Goal: Obtain resource: Download file/media

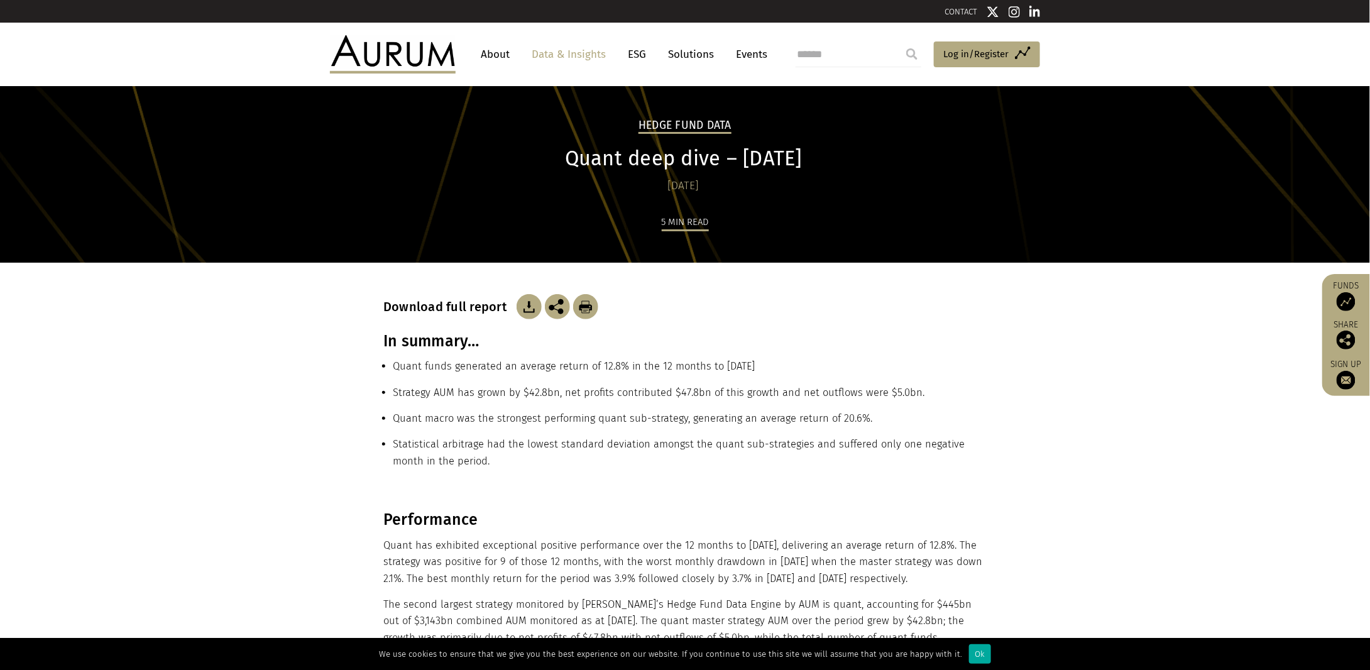
click at [328, 411] on section "Download full report In summary… Quant funds generated an average return of 12.…" at bounding box center [685, 387] width 1370 height 248
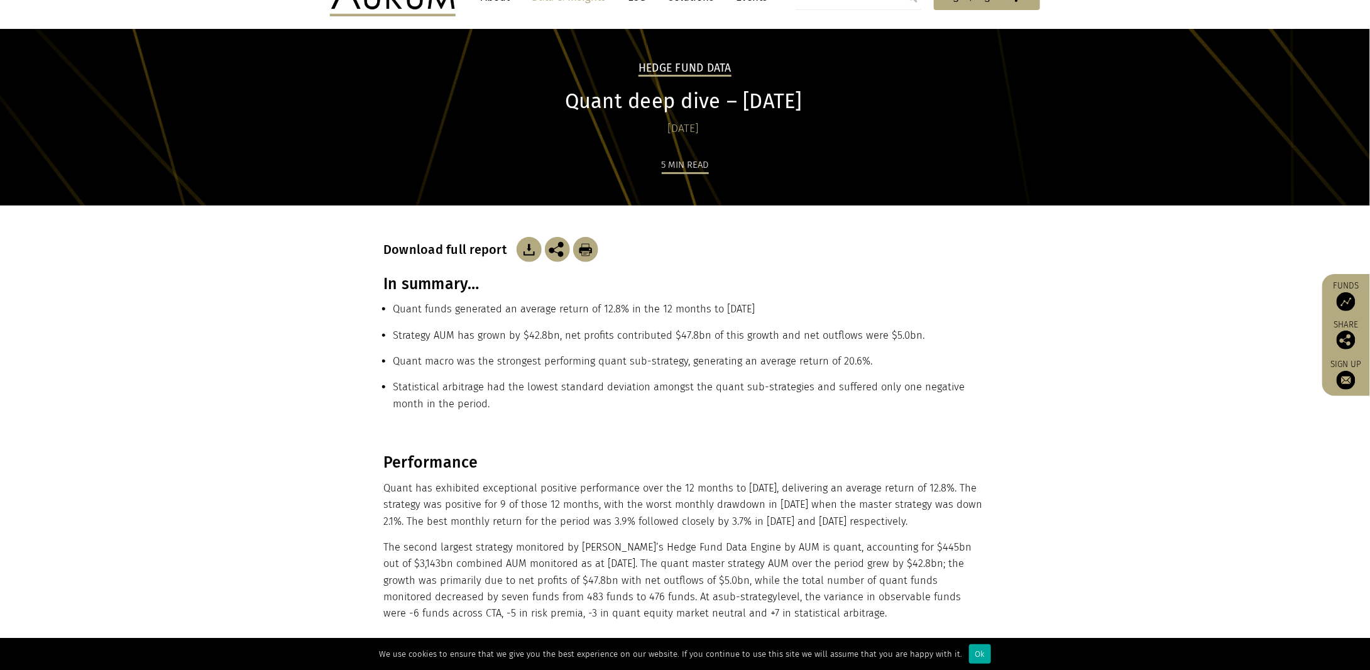
scroll to position [314, 0]
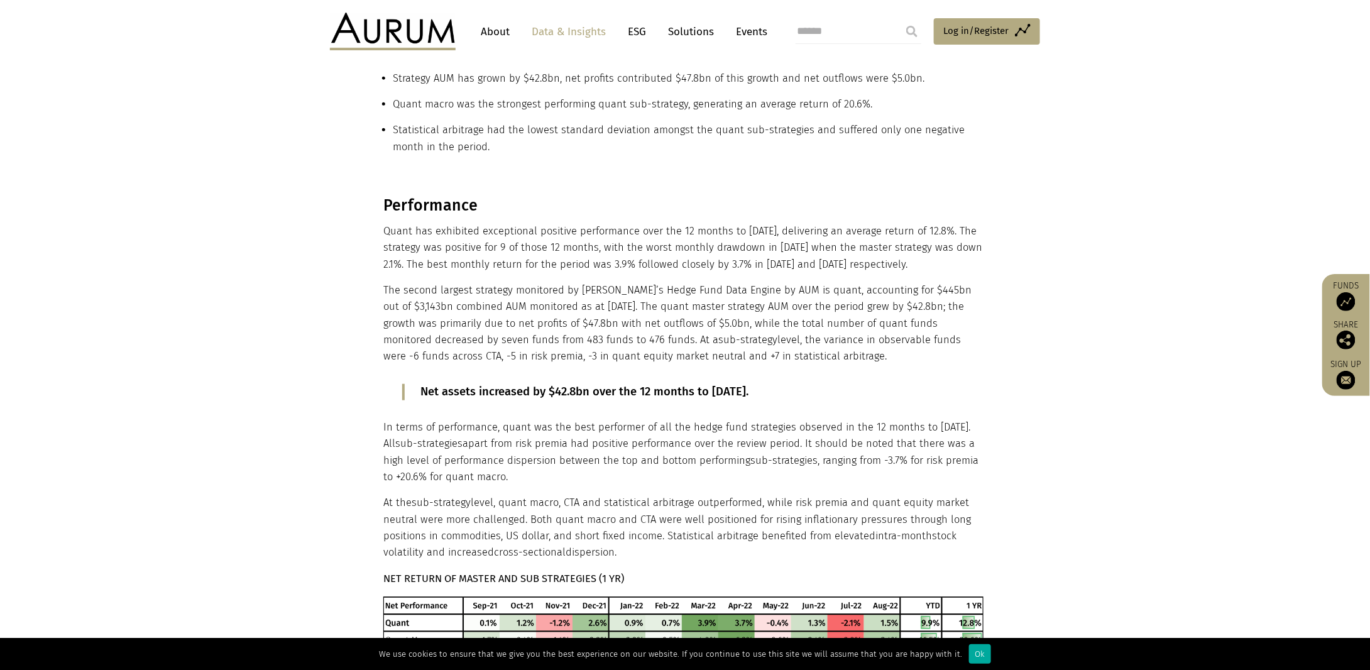
click at [439, 330] on p "The second largest strategy monitored by [PERSON_NAME]’s Hedge Fund Data Engine…" at bounding box center [683, 323] width 600 height 83
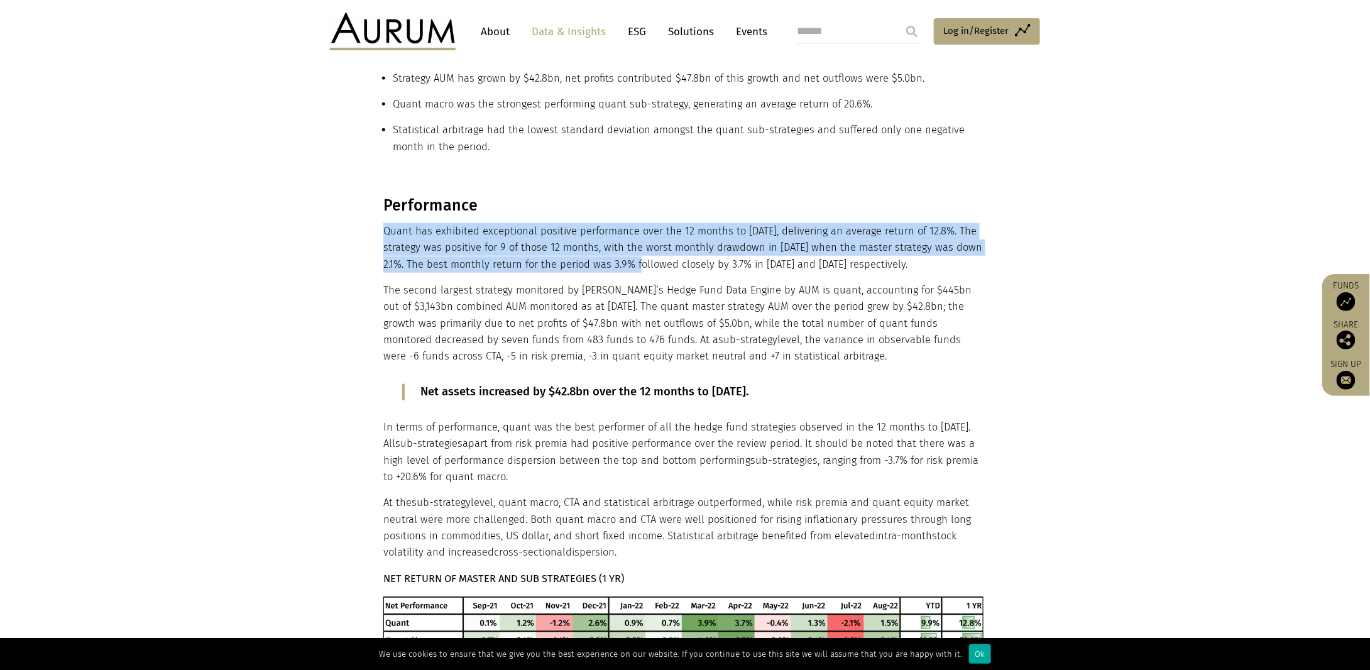
drag, startPoint x: 556, startPoint y: 201, endPoint x: 662, endPoint y: 271, distance: 126.9
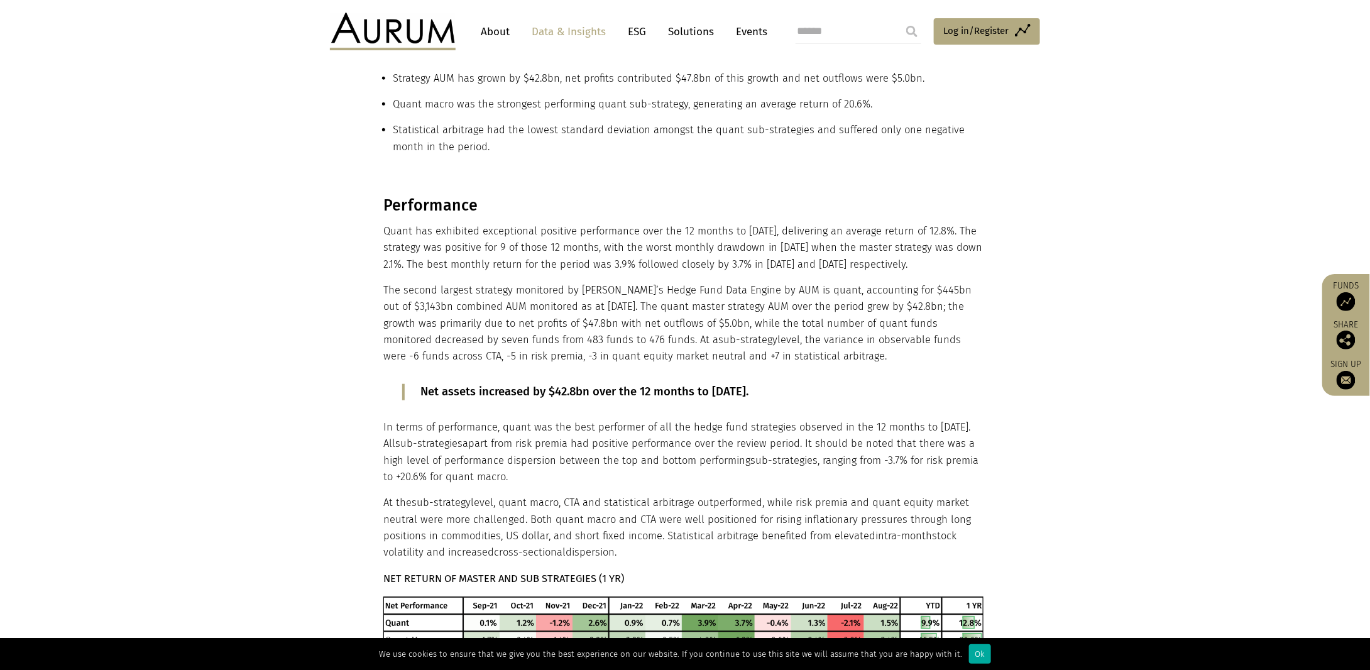
click at [662, 271] on p "Quant has exhibited exceptional positive performance over the 12 months to [DAT…" at bounding box center [683, 248] width 600 height 50
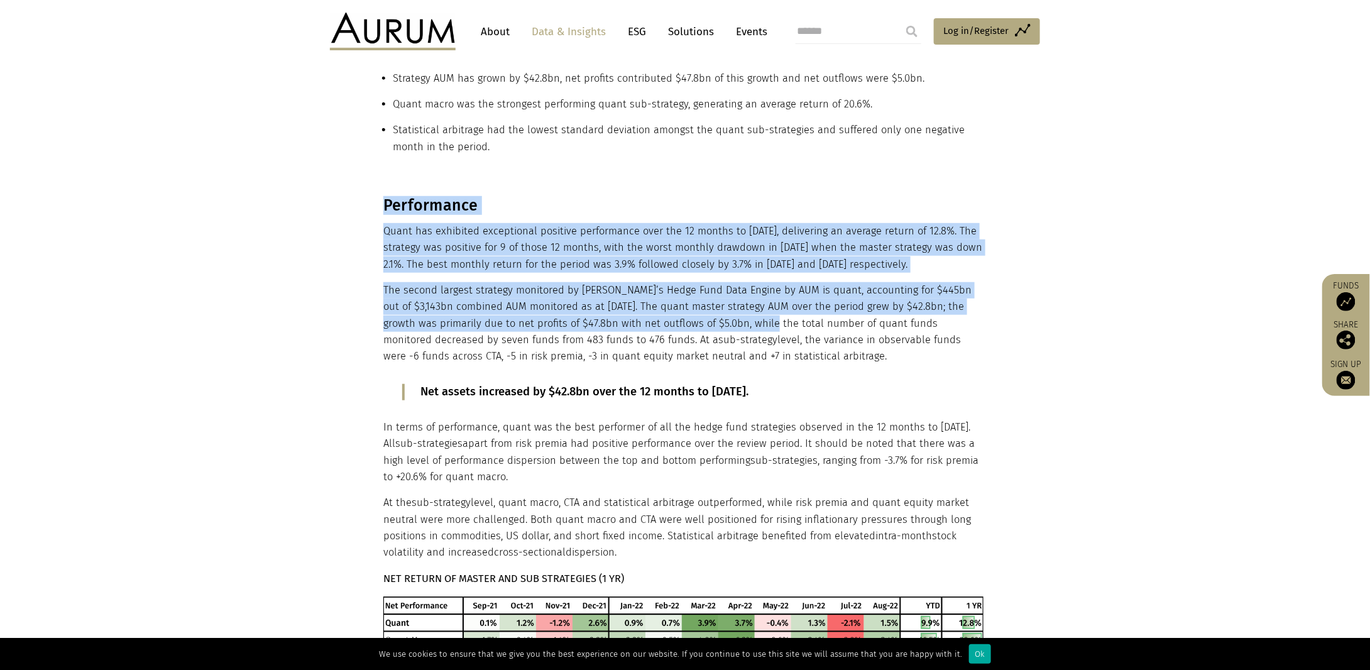
drag, startPoint x: 556, startPoint y: 219, endPoint x: 940, endPoint y: 383, distance: 417.7
